Goal: Task Accomplishment & Management: Manage account settings

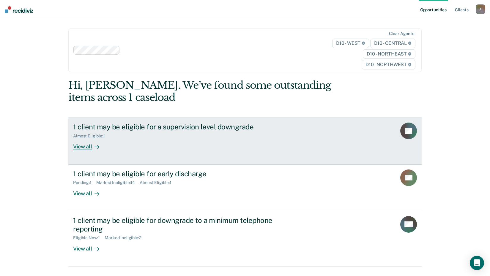
click at [76, 145] on div "View all" at bounding box center [89, 145] width 33 height 12
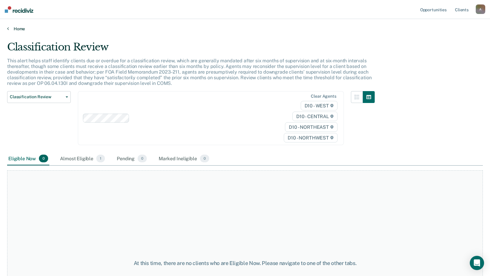
click at [13, 26] on link "Home" at bounding box center [244, 28] width 475 height 5
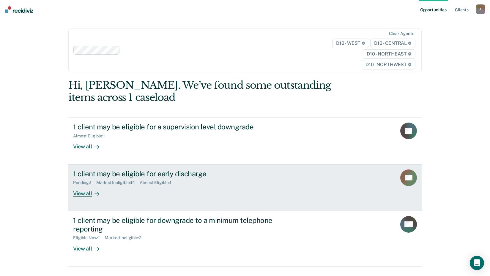
click at [84, 193] on div "View all" at bounding box center [89, 191] width 33 height 12
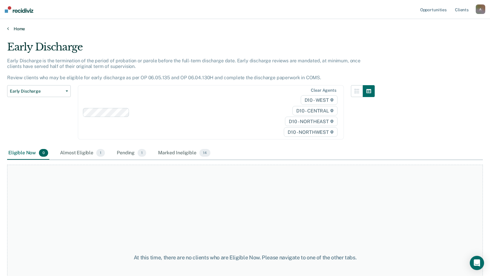
click at [9, 28] on link "Home" at bounding box center [244, 28] width 475 height 5
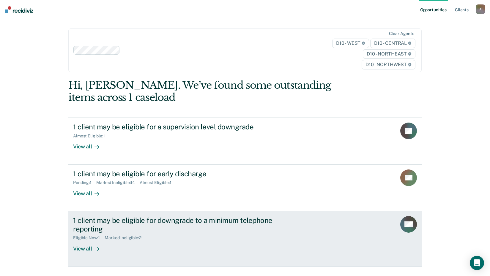
click at [85, 246] on div "View all" at bounding box center [89, 246] width 33 height 12
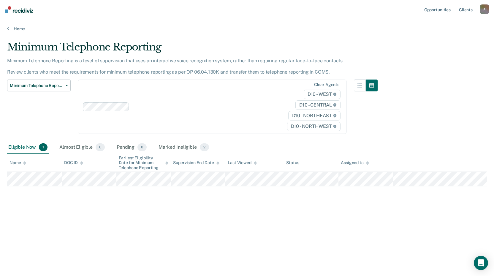
click at [121, 221] on div "Minimum Telephone Reporting Minimum Telephone Reporting is a level of supervisi…" at bounding box center [247, 136] width 480 height 191
click at [99, 217] on div "Minimum Telephone Reporting Minimum Telephone Reporting is a level of supervisi…" at bounding box center [247, 136] width 480 height 191
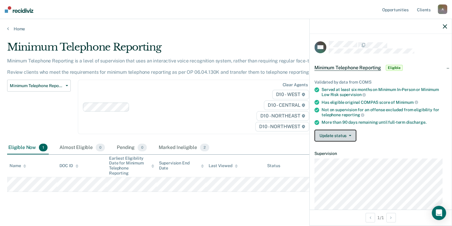
click at [336, 133] on button "Update status" at bounding box center [335, 135] width 42 height 12
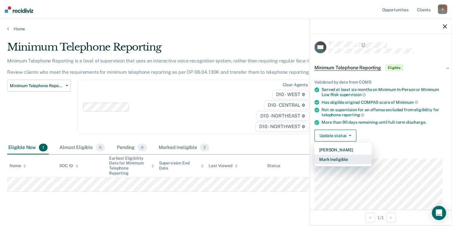
click at [331, 158] on button "Mark Ineligible" at bounding box center [342, 159] width 57 height 10
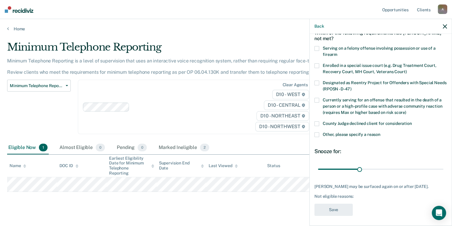
scroll to position [34, 0]
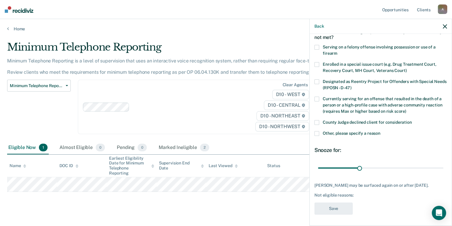
click at [318, 132] on span at bounding box center [316, 133] width 5 height 5
click at [380, 131] on input "Other, please specify a reason" at bounding box center [380, 131] width 0 height 0
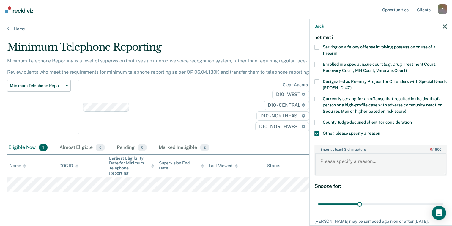
click at [327, 162] on textarea "Enter at least 3 characters 0 / 1600" at bounding box center [380, 164] width 131 height 22
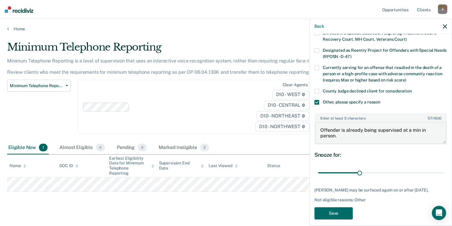
scroll to position [69, 0]
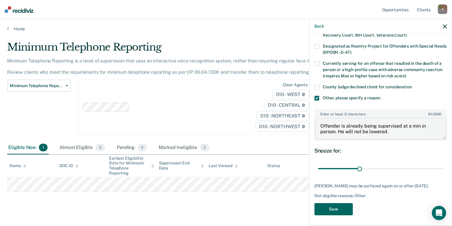
type textarea "Offender is already being supervised at a min in person. He will not be lowered."
click at [340, 207] on button "Save" at bounding box center [333, 209] width 38 height 12
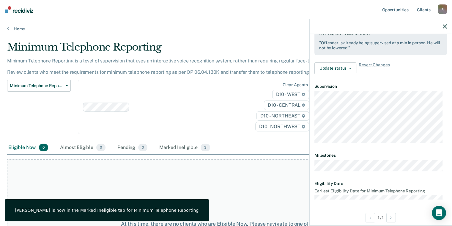
scroll to position [0, 0]
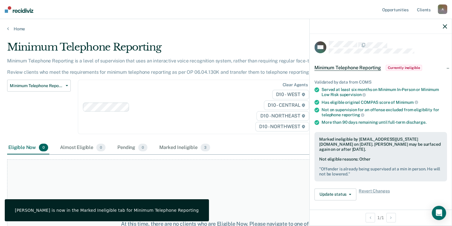
click at [264, 34] on main "Minimum Telephone Reporting Minimum Telephone Reporting is a level of supervisi…" at bounding box center [226, 127] width 452 height 192
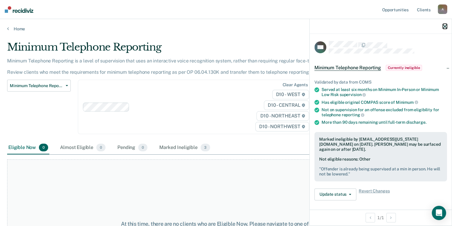
click at [444, 25] on icon "button" at bounding box center [444, 26] width 4 height 4
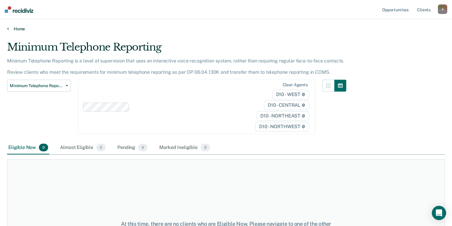
click at [14, 29] on link "Home" at bounding box center [225, 28] width 437 height 5
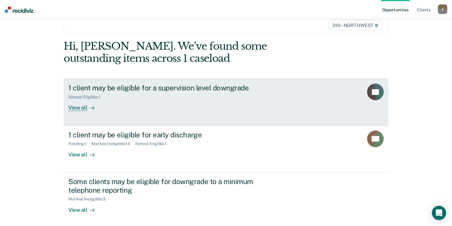
scroll to position [77, 0]
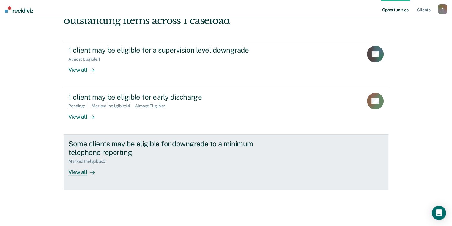
click at [75, 172] on div "View all" at bounding box center [84, 170] width 33 height 12
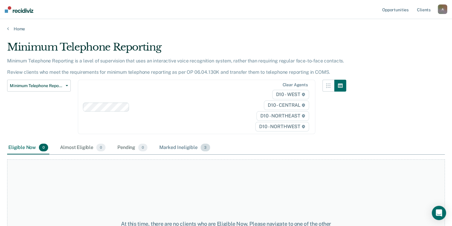
click at [183, 145] on div "Marked Ineligible 3" at bounding box center [184, 147] width 53 height 13
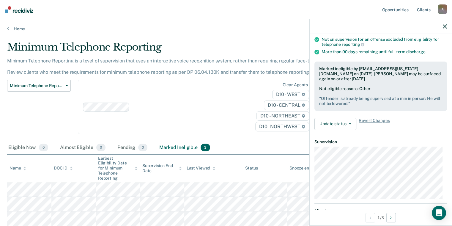
scroll to position [89, 0]
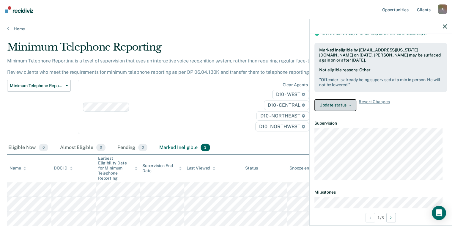
click at [338, 102] on button "Update status" at bounding box center [335, 105] width 42 height 12
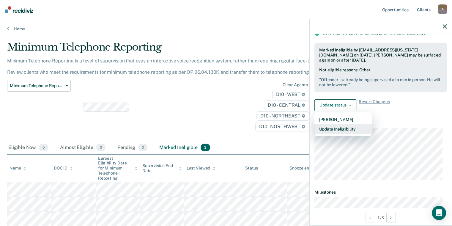
click at [335, 127] on button "Update Ineligibility" at bounding box center [342, 129] width 57 height 10
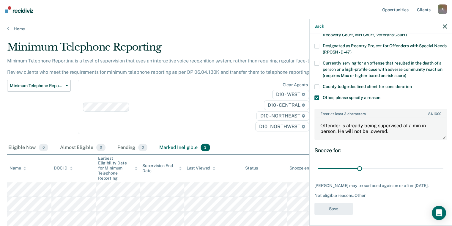
scroll to position [69, 0]
click at [371, 130] on textarea "Offender is already being supervised at a min in person. He will not be lowered." at bounding box center [380, 129] width 131 height 22
drag, startPoint x: 395, startPoint y: 131, endPoint x: 315, endPoint y: 124, distance: 79.8
click at [315, 124] on textarea "Offender is already being supervised at a min in person. He will not be lowered." at bounding box center [380, 129] width 131 height 22
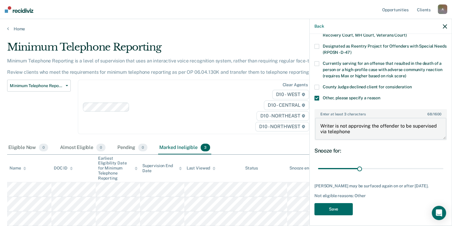
type textarea "Writer is not approving the offender to be supervised via telephone"
click at [347, 204] on button "Save" at bounding box center [333, 209] width 38 height 12
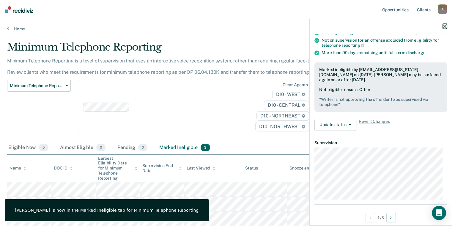
click at [445, 26] on icon "button" at bounding box center [444, 26] width 4 height 4
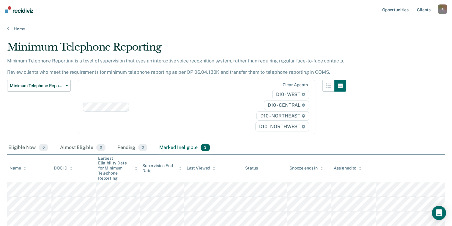
click at [365, 105] on div "Minimum Telephone Reporting Minimum Telephone Reporting is a level of supervisi…" at bounding box center [225, 132] width 437 height 183
click at [17, 26] on link "Home" at bounding box center [225, 28] width 437 height 5
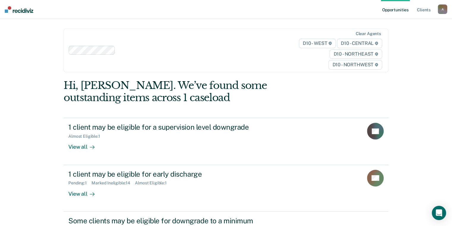
click at [23, 84] on div "Opportunities Client s AndersonJ33@michigan.gov A Profile How it works Log Out …" at bounding box center [226, 145] width 452 height 290
click at [442, 8] on div "A" at bounding box center [442, 9] width 10 height 10
click at [406, 39] on link "Log Out" at bounding box center [418, 39] width 48 height 5
